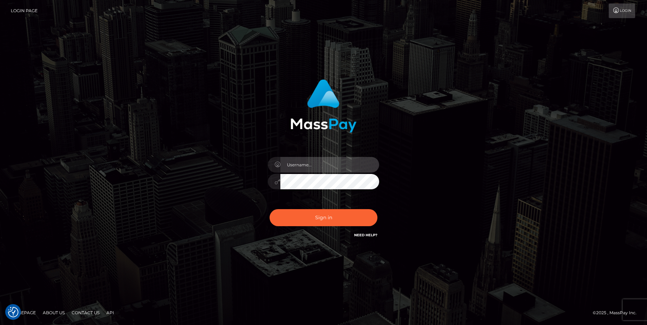
type input "cheli"
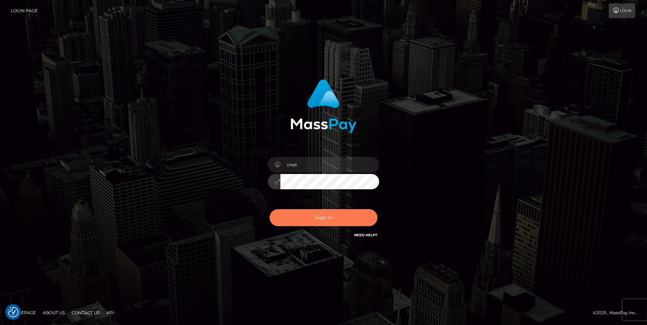
click at [311, 215] on button "Sign in" at bounding box center [324, 217] width 108 height 17
type input "cheli"
click at [335, 216] on button "Sign in" at bounding box center [324, 217] width 108 height 17
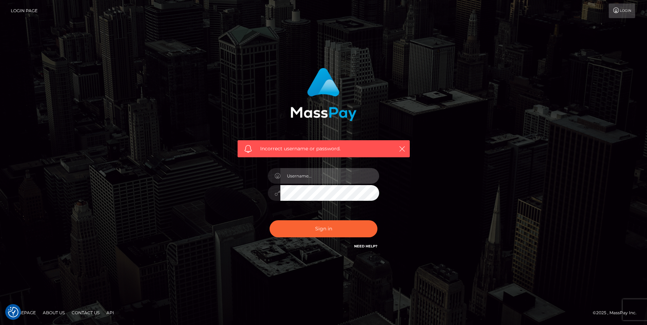
type input "cheli"
click at [270, 220] on button "Sign in" at bounding box center [324, 228] width 108 height 17
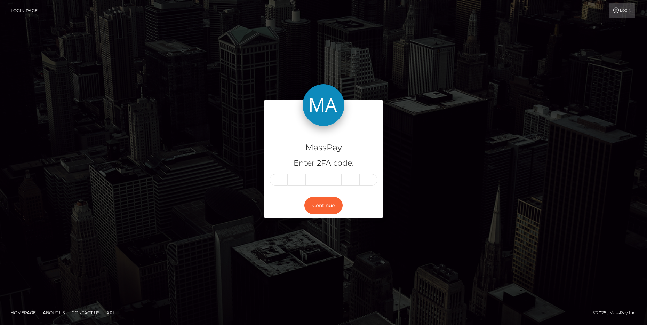
click at [281, 177] on span at bounding box center [280, 180] width 4 height 6
type input "1"
type input "6"
type input "3"
type input "9"
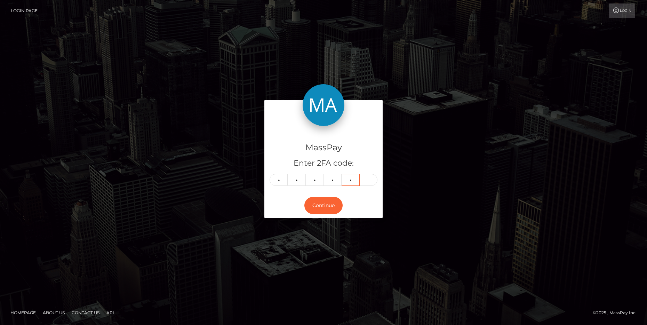
type input "5"
type input "2"
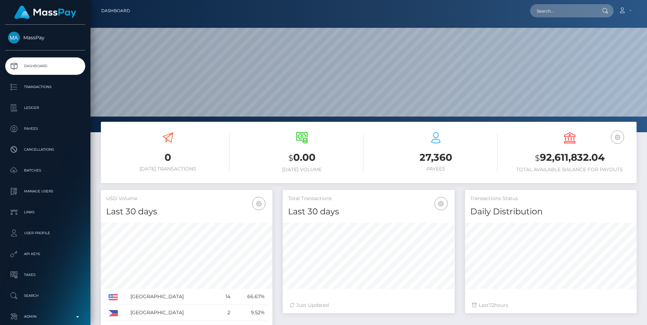
scroll to position [123, 171]
